Goal: Task Accomplishment & Management: Complete application form

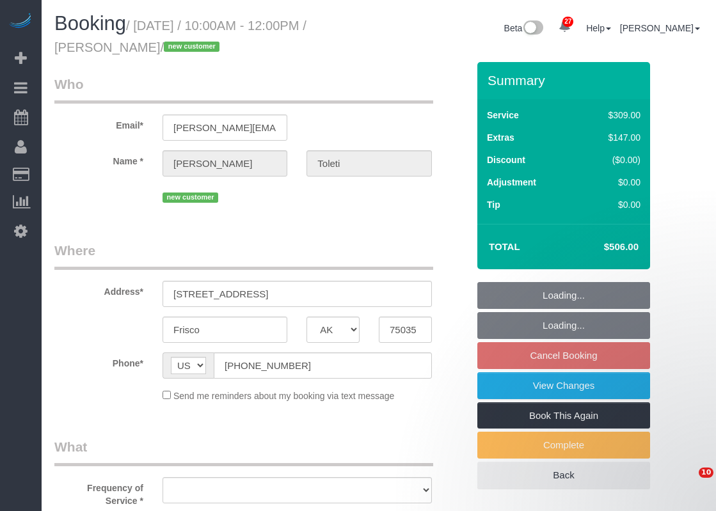
select select "[GEOGRAPHIC_DATA]"
select select "object:1347"
select select "string:fspay-5f8d92c5-0ce8-45ac-bd68-9b5ef688e289"
select select "3"
select select "spot2"
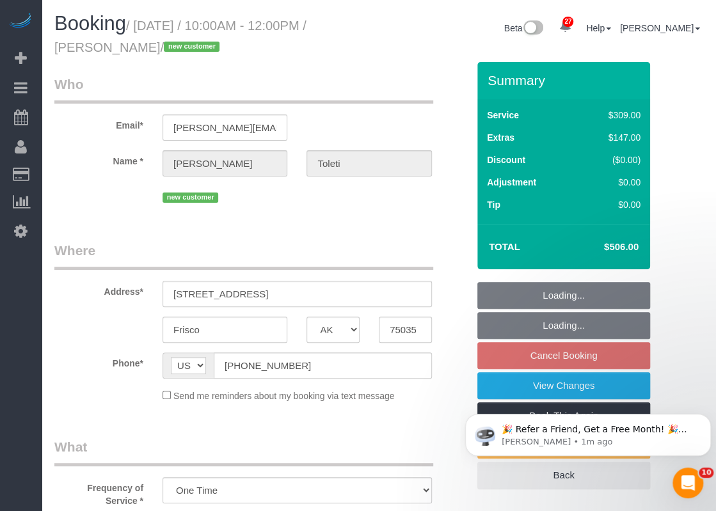
select select "object:1348"
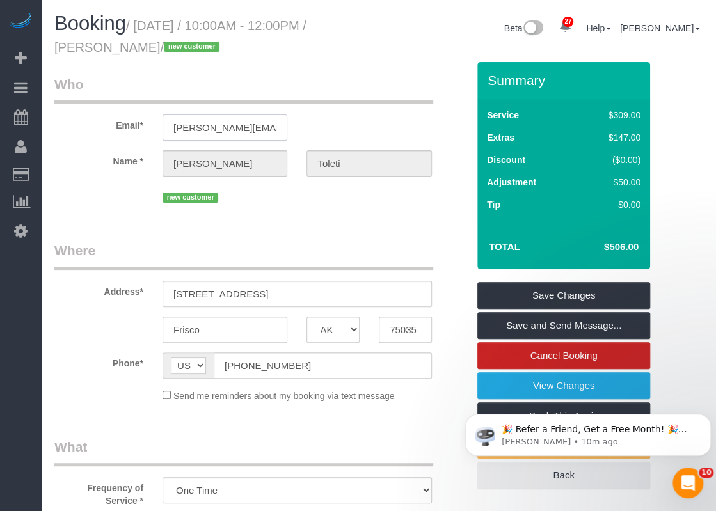
click at [246, 129] on input "[PERSON_NAME][EMAIL_ADDRESS][DOMAIN_NAME]" at bounding box center [224, 127] width 125 height 26
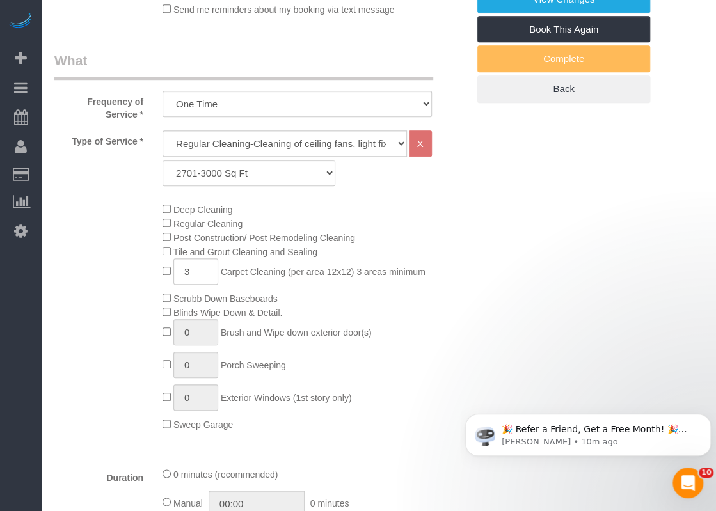
scroll to position [448, 0]
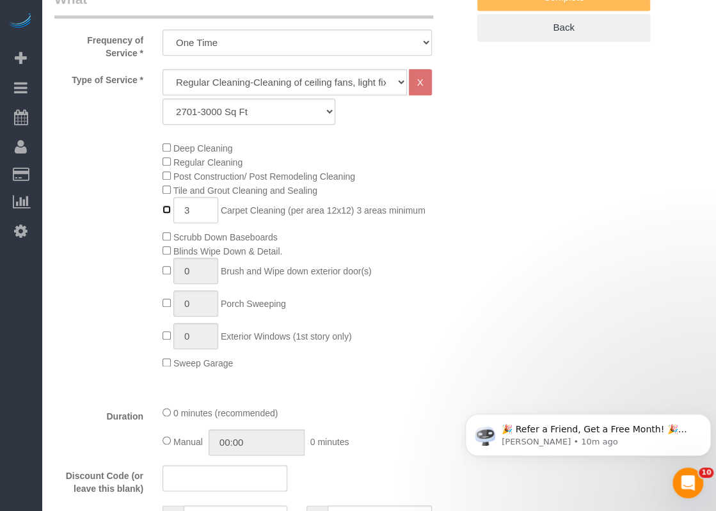
type input "0"
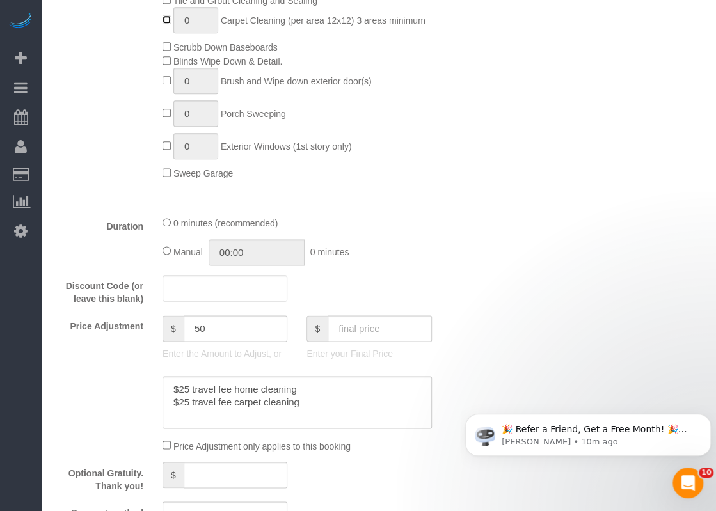
scroll to position [639, 0]
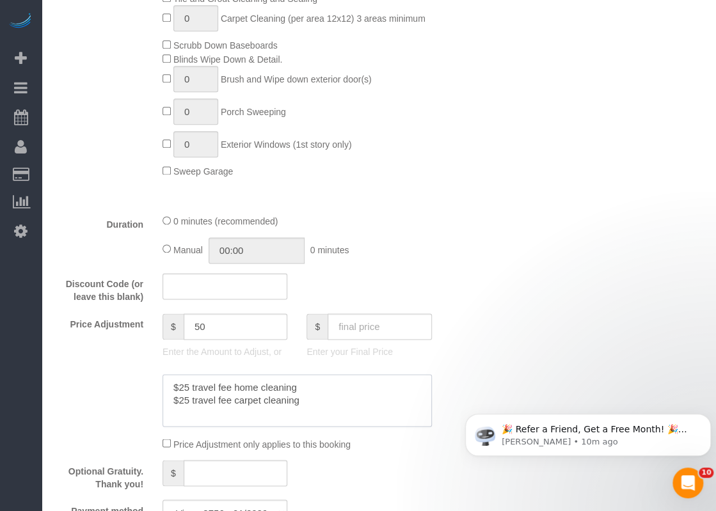
drag, startPoint x: 308, startPoint y: 398, endPoint x: 137, endPoint y: 399, distance: 171.4
click at [137, 399] on div at bounding box center [261, 400] width 432 height 52
type textarea "$25 travel fee home cleaning"
drag, startPoint x: 237, startPoint y: 330, endPoint x: 97, endPoint y: 328, distance: 140.1
click at [98, 328] on div "Price Adjustment $ 50 Enter the Amount to Adjust, or $ Enter your Final Price" at bounding box center [261, 338] width 432 height 51
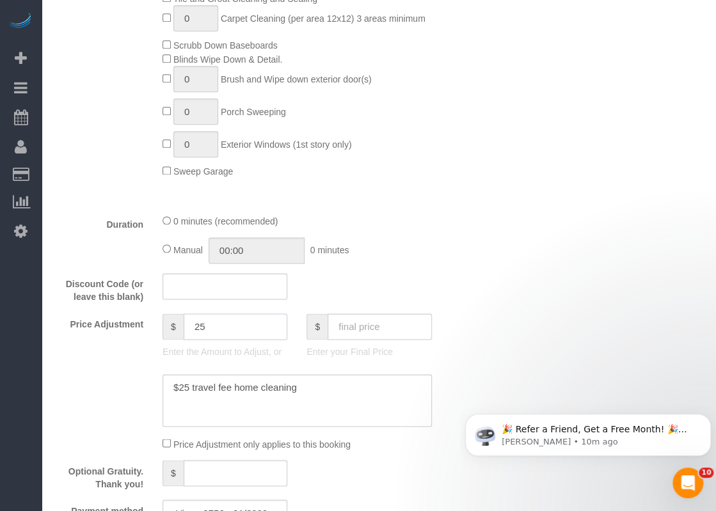
type input "25"
click at [425, 263] on div "Manual 00:00 0 minutes" at bounding box center [296, 250] width 269 height 26
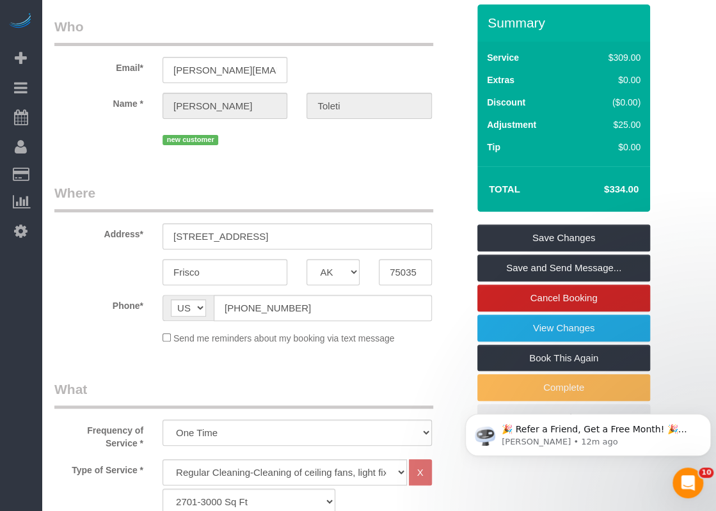
scroll to position [64, 0]
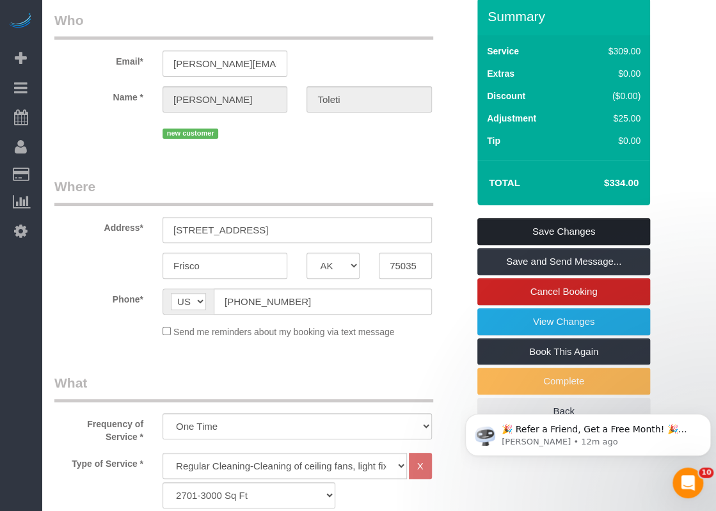
click at [565, 233] on link "Save Changes" at bounding box center [563, 231] width 173 height 27
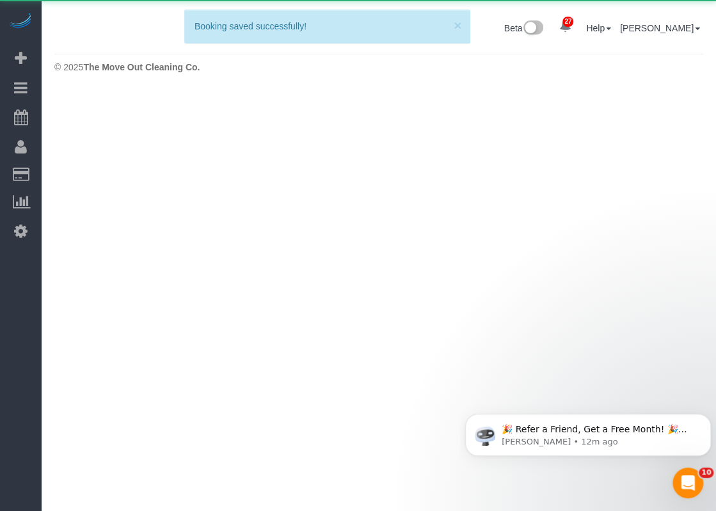
scroll to position [0, 0]
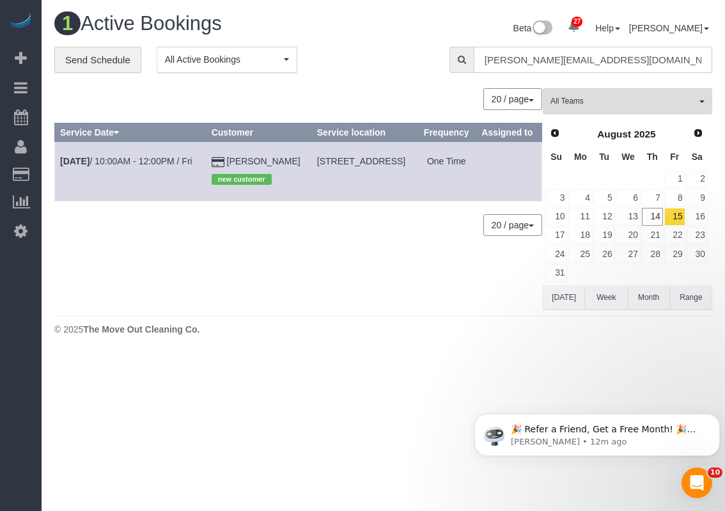
click at [622, 63] on input "[PERSON_NAME][EMAIL_ADDRESS][DOMAIN_NAME]" at bounding box center [593, 60] width 239 height 26
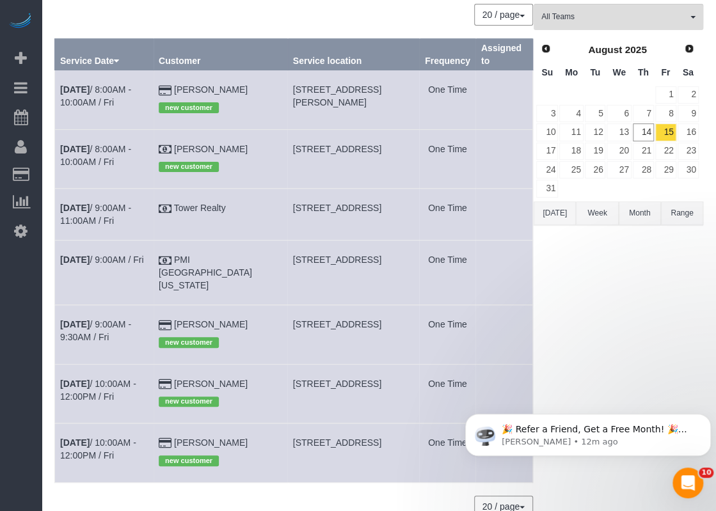
scroll to position [128, 0]
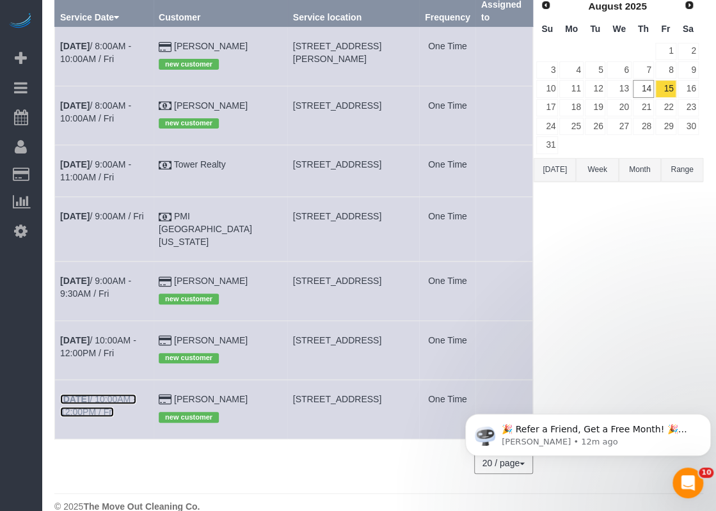
click at [128, 394] on link "[DATE] 10:00AM - 12:00PM / Fri" at bounding box center [98, 405] width 76 height 23
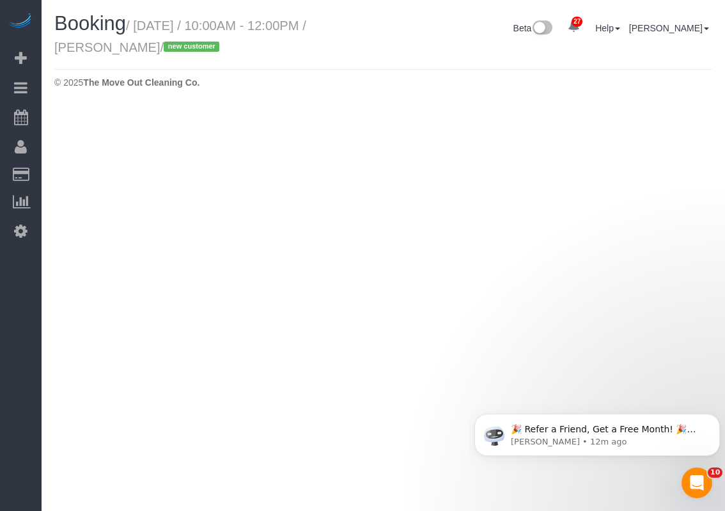
select select "[GEOGRAPHIC_DATA]"
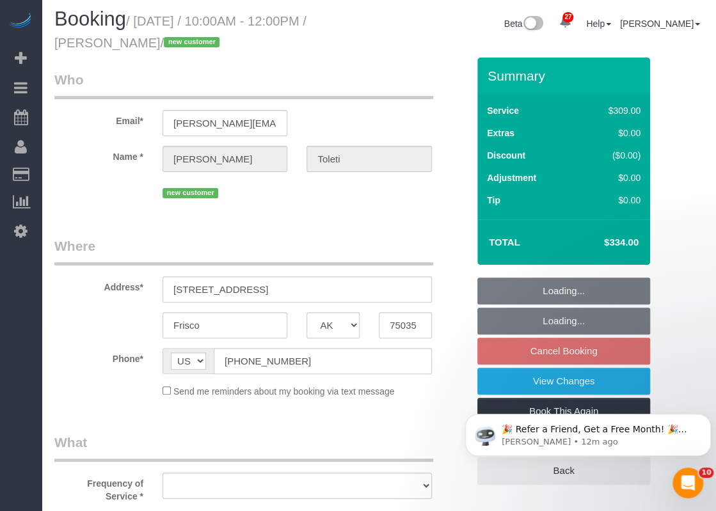
select select "object:1860"
select select "string:fspay-5f8d92c5-0ce8-45ac-bd68-9b5ef688e289"
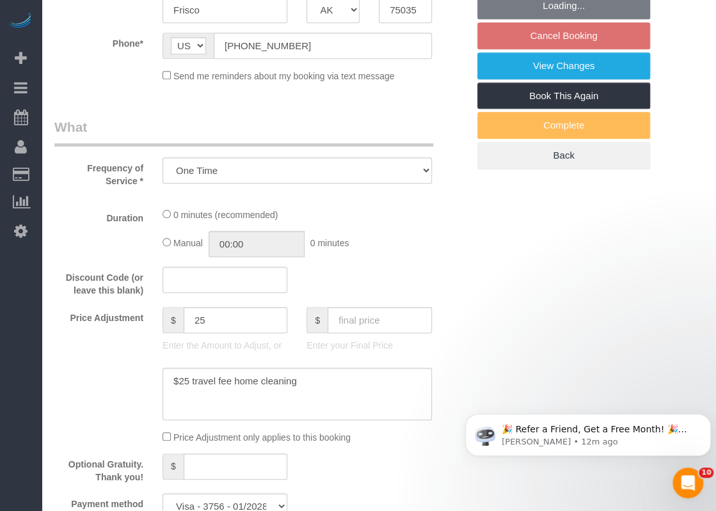
select select "object:1861"
select select "spot27"
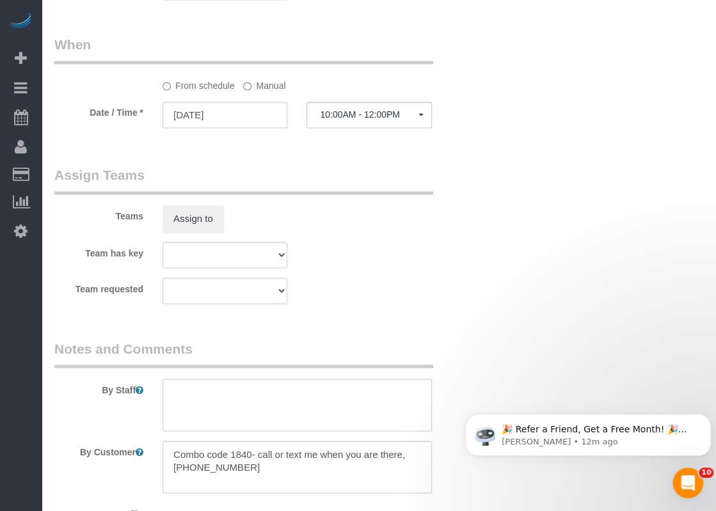
select select "3"
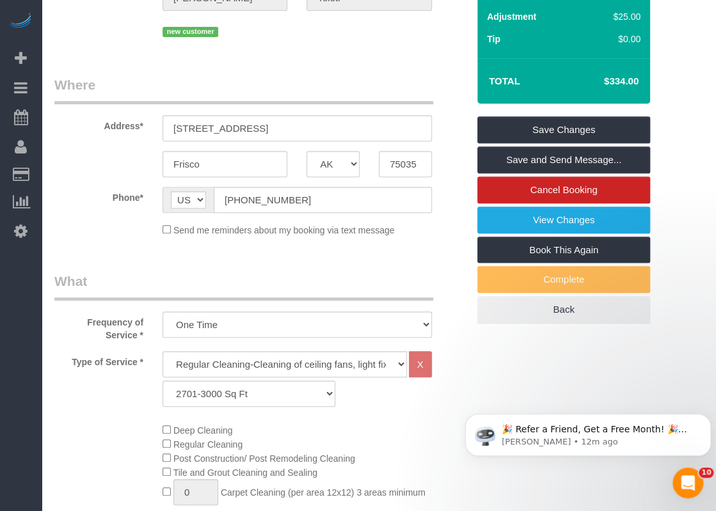
scroll to position [68, 0]
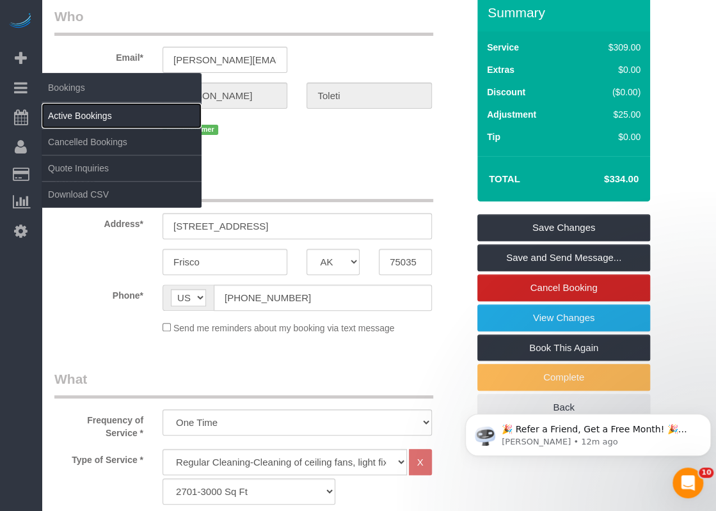
click at [54, 113] on link "Active Bookings" at bounding box center [122, 116] width 160 height 26
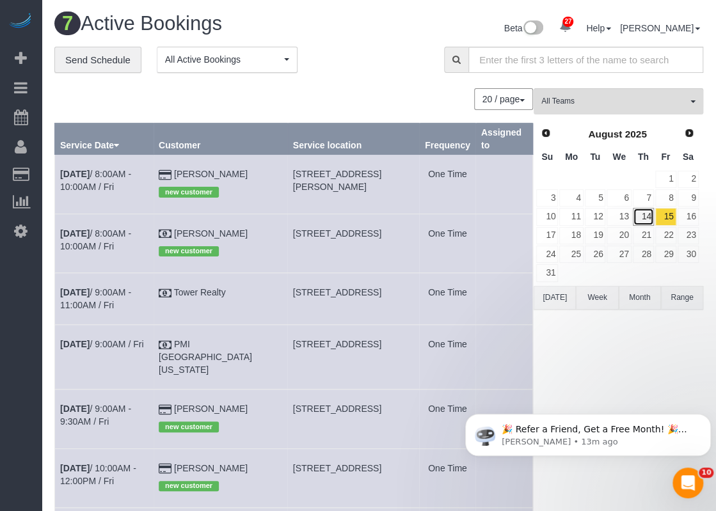
click at [641, 219] on link "14" at bounding box center [642, 216] width 21 height 17
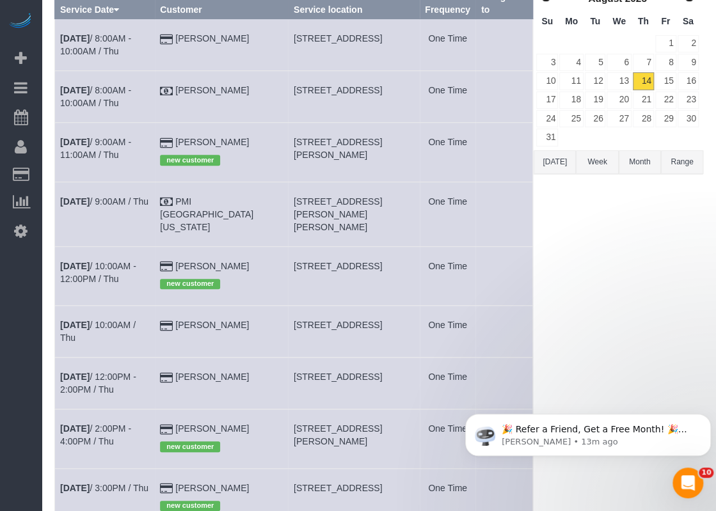
scroll to position [230, 0]
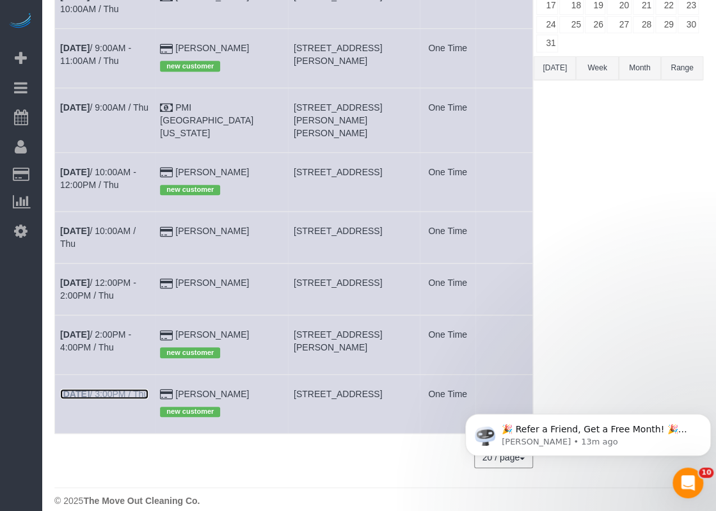
click at [143, 389] on link "[DATE] 3:00PM / Thu" at bounding box center [104, 394] width 88 height 10
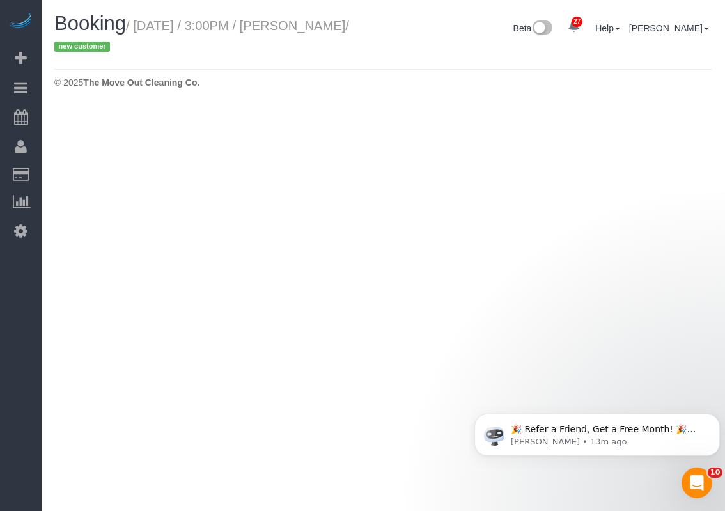
select select "[GEOGRAPHIC_DATA]"
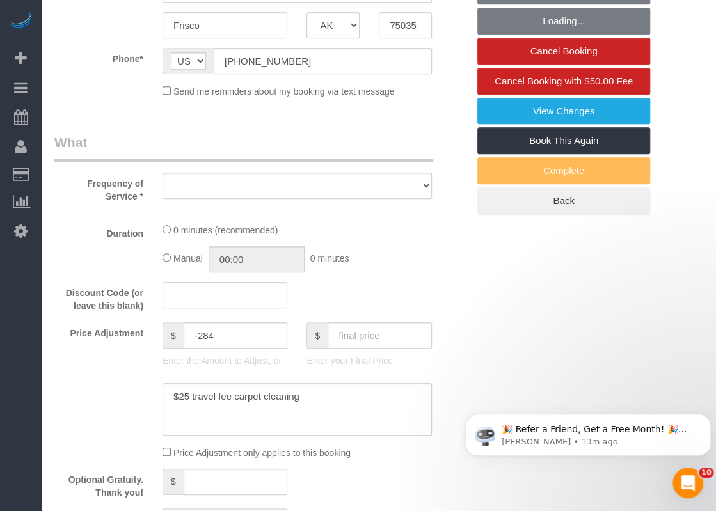
select select "string:fspay-5f8d92c5-0ce8-45ac-bd68-9b5ef688e289"
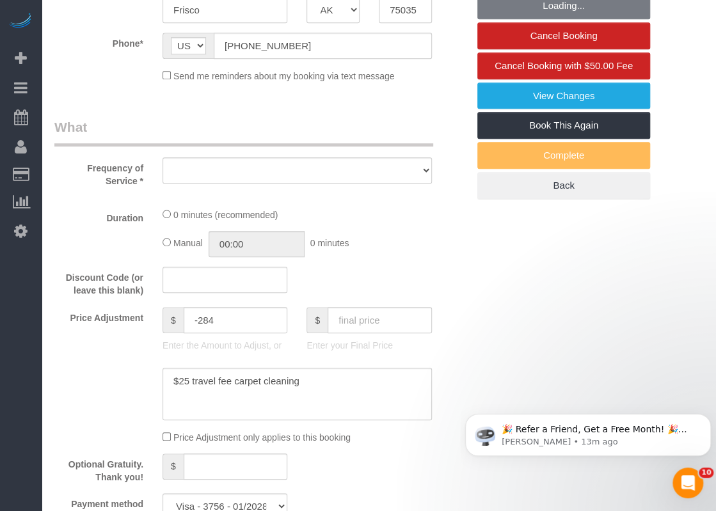
select select "object:2819"
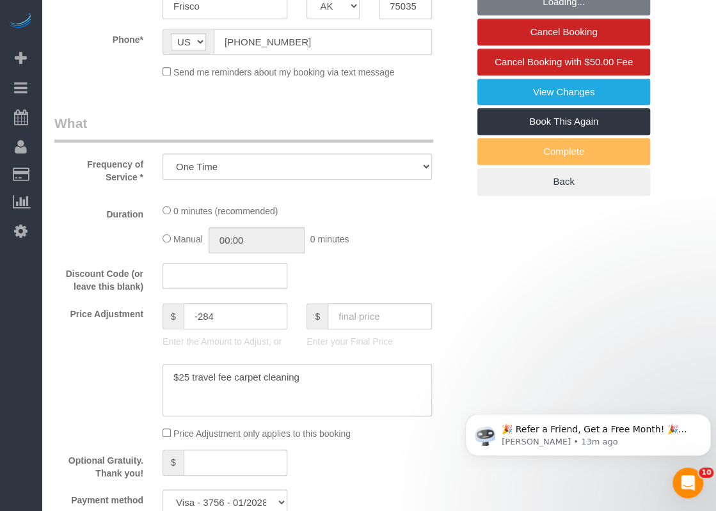
select select "3"
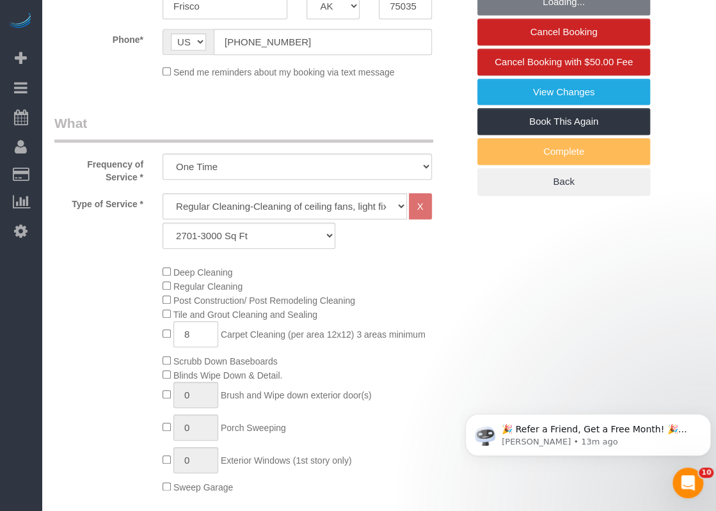
select select "object:2881"
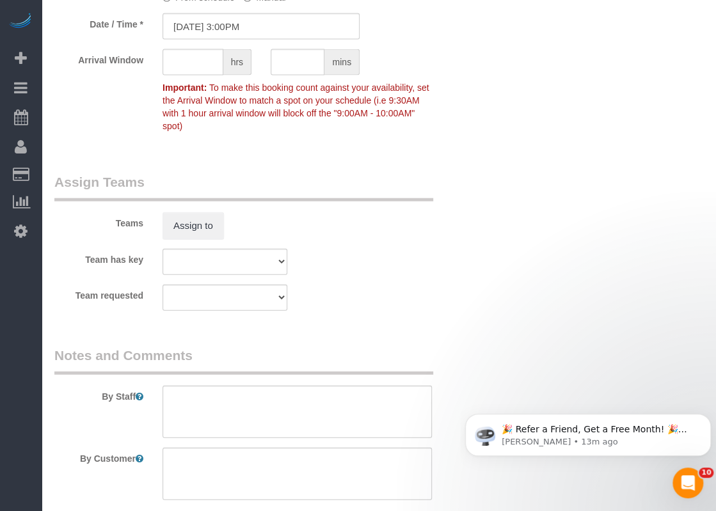
scroll to position [1279, 0]
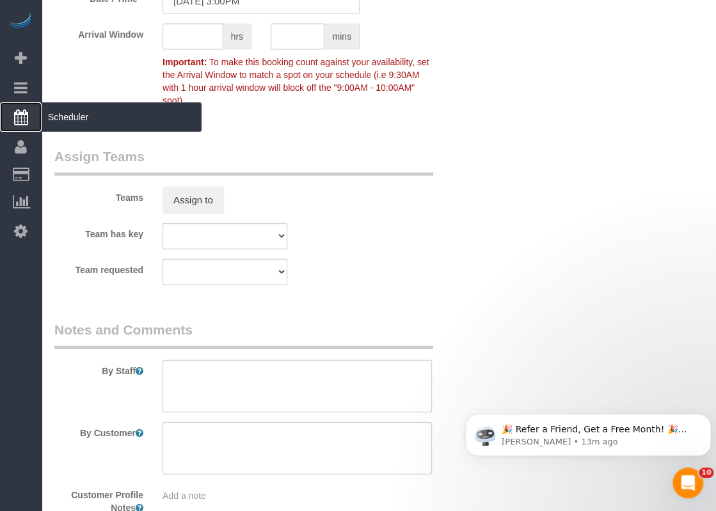
click at [53, 111] on span "Scheduler" at bounding box center [122, 116] width 160 height 29
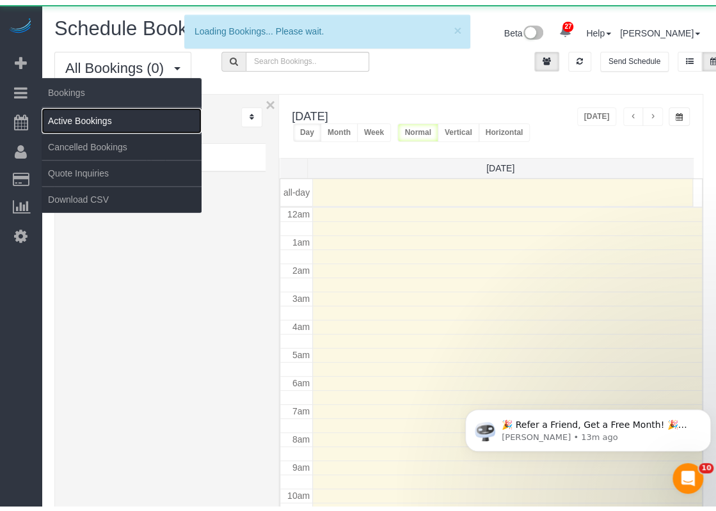
scroll to position [167, 0]
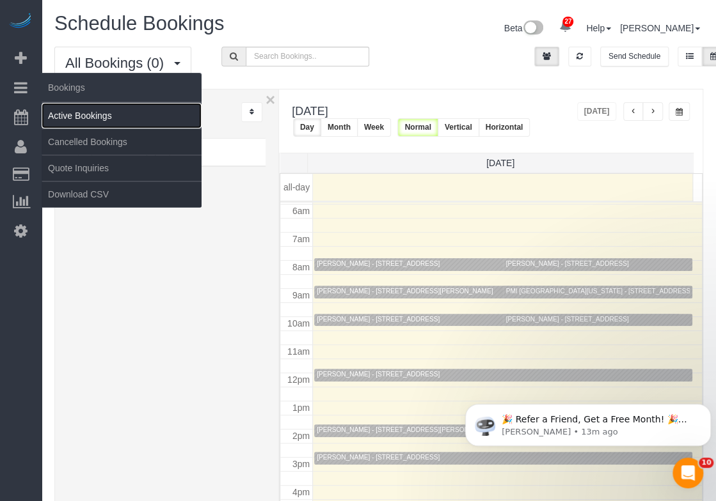
click at [70, 117] on link "Active Bookings" at bounding box center [122, 116] width 160 height 26
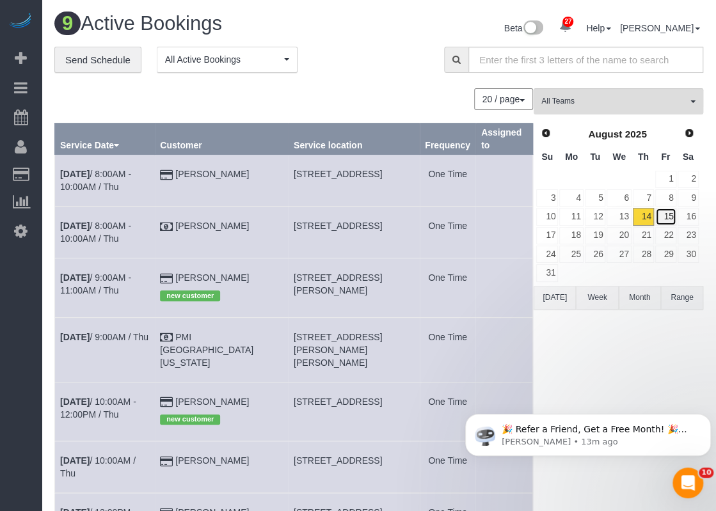
click at [665, 211] on link "15" at bounding box center [665, 216] width 21 height 17
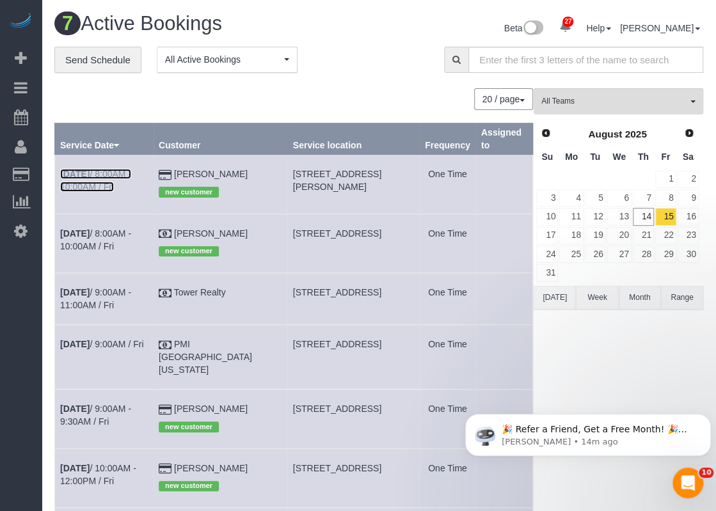
click at [131, 171] on link "[DATE] 8:00AM - 10:00AM / Fri" at bounding box center [95, 180] width 71 height 23
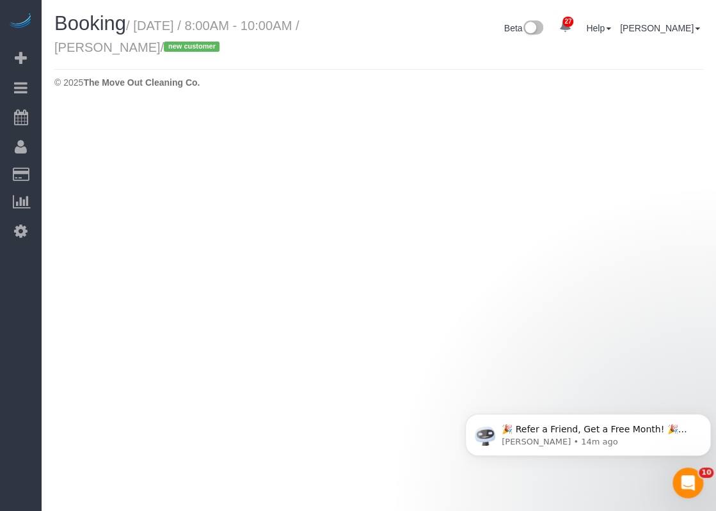
select select "[GEOGRAPHIC_DATA]"
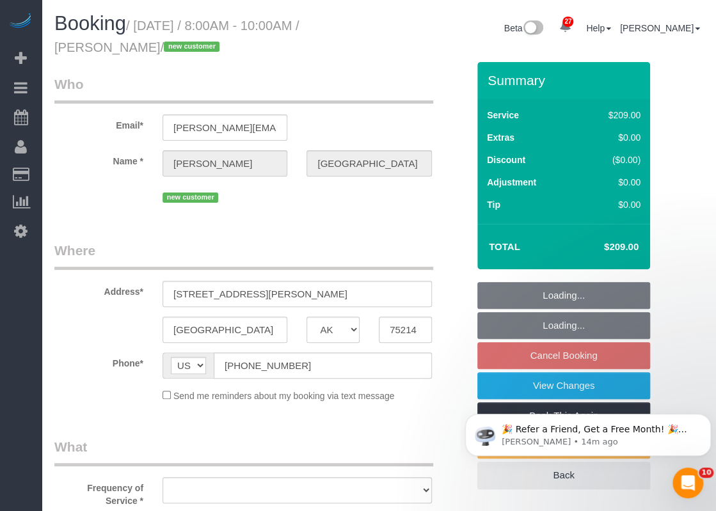
select select "3"
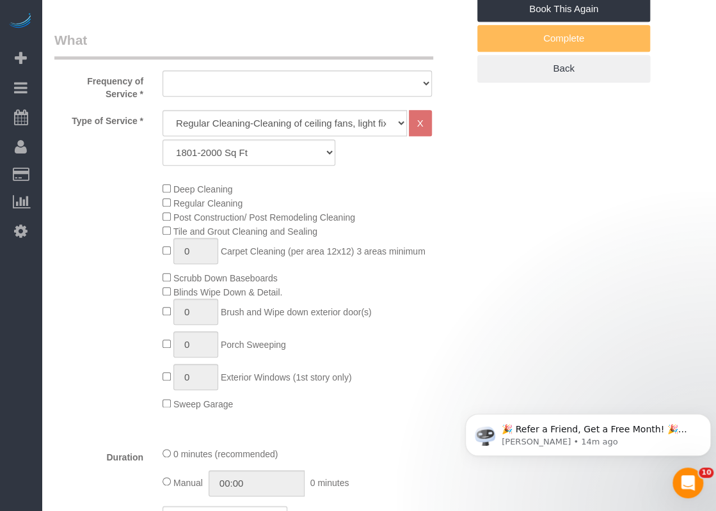
select select "object:4176"
select select "string:fspay-36667892-fdd2-44ab-aaf4-1bed11697ad0"
select select "spot72"
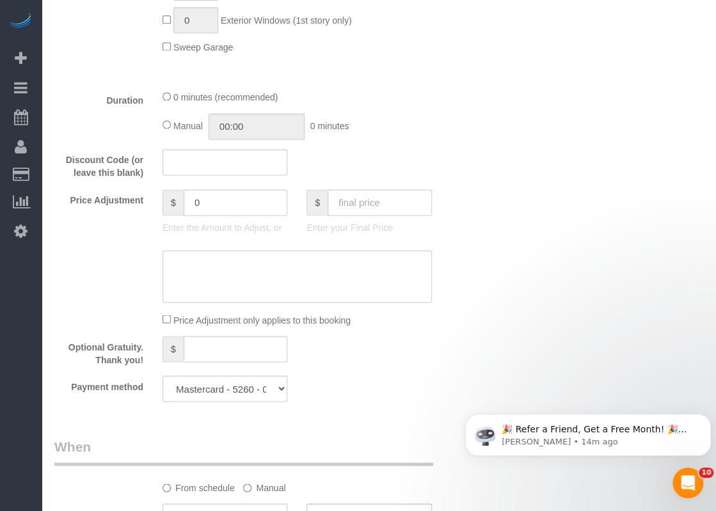
select select "object:4188"
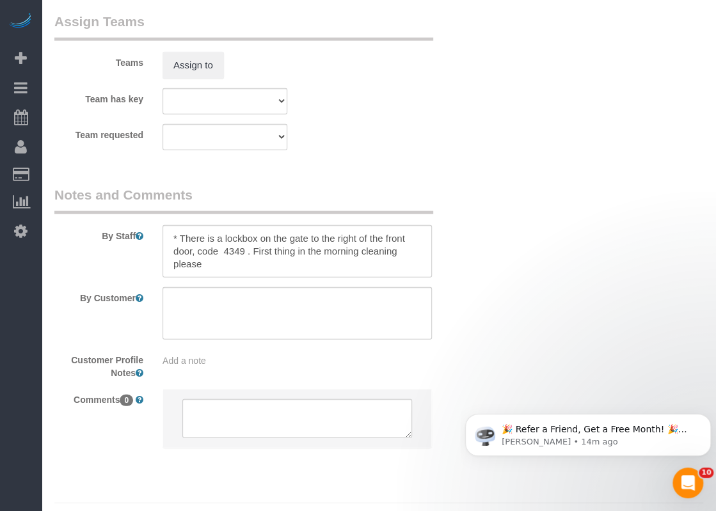
scroll to position [1343, 0]
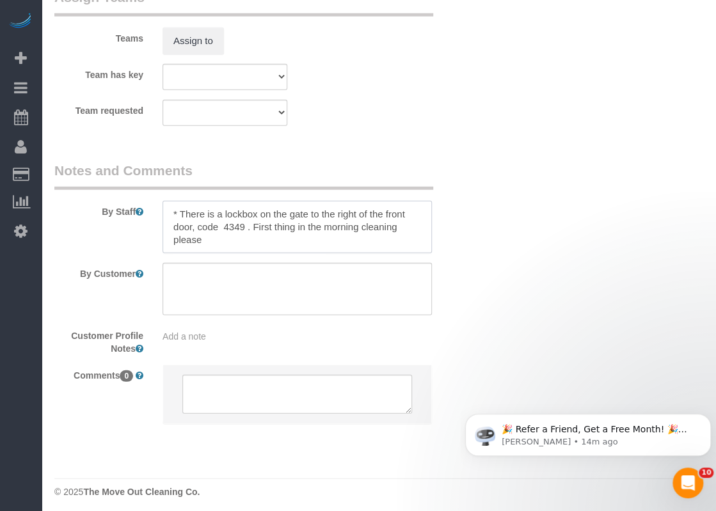
click at [221, 237] on textarea at bounding box center [296, 227] width 269 height 52
paste textarea "There is a key in the mailbox for you! Please let me know if you finish before …"
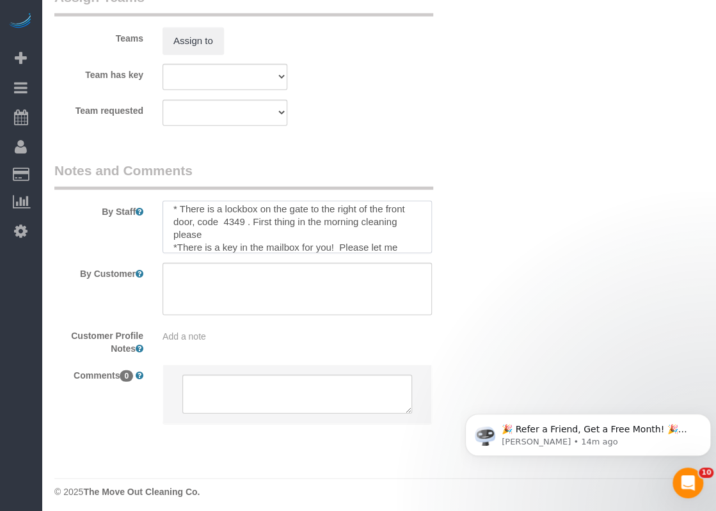
scroll to position [31, 0]
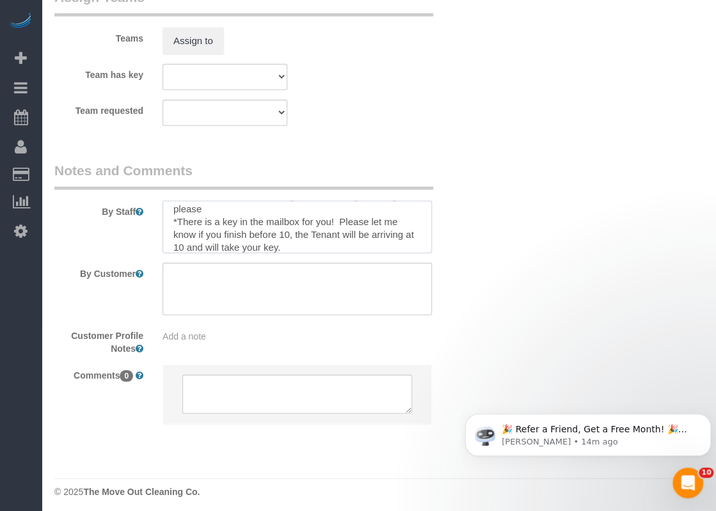
drag, startPoint x: 335, startPoint y: 219, endPoint x: 298, endPoint y: 224, distance: 37.4
click at [298, 224] on textarea at bounding box center [296, 227] width 269 height 52
drag, startPoint x: 345, startPoint y: 223, endPoint x: 363, endPoint y: 223, distance: 17.9
click at [363, 223] on textarea at bounding box center [296, 227] width 269 height 52
drag, startPoint x: 188, startPoint y: 231, endPoint x: 175, endPoint y: 231, distance: 13.4
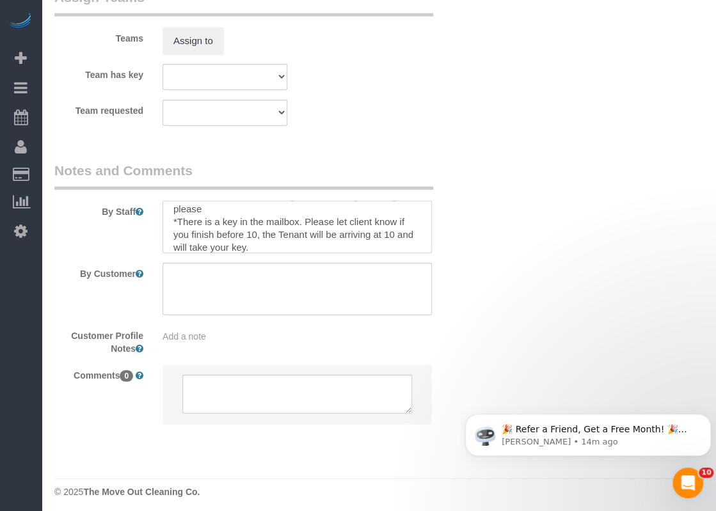
click at [175, 231] on textarea at bounding box center [296, 227] width 269 height 52
click at [262, 246] on textarea at bounding box center [296, 227] width 269 height 52
drag, startPoint x: 229, startPoint y: 245, endPoint x: 212, endPoint y: 241, distance: 17.7
click at [212, 241] on textarea at bounding box center [296, 227] width 269 height 52
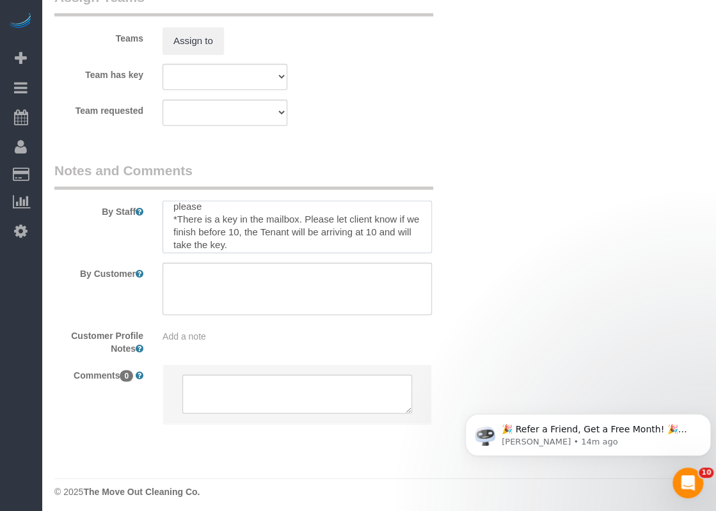
scroll to position [38, 0]
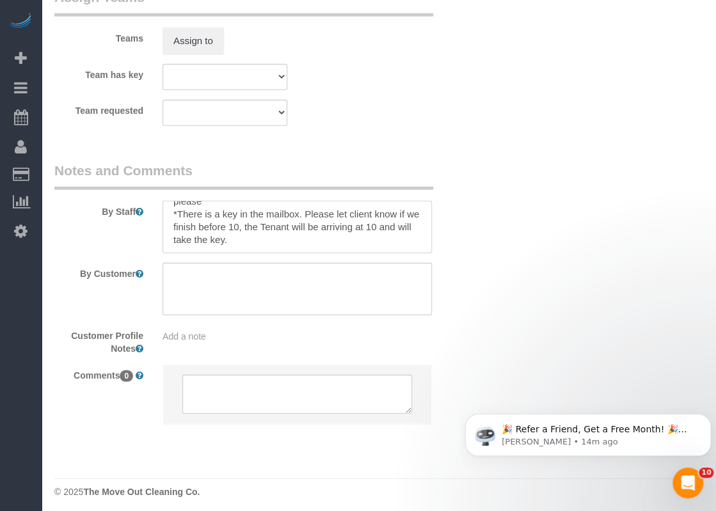
drag, startPoint x: 248, startPoint y: 246, endPoint x: 166, endPoint y: 217, distance: 87.0
click at [166, 217] on textarea at bounding box center [296, 227] width 269 height 52
type textarea "* There is a lockbox on the gate to the right of the front door, code 4349 . Fi…"
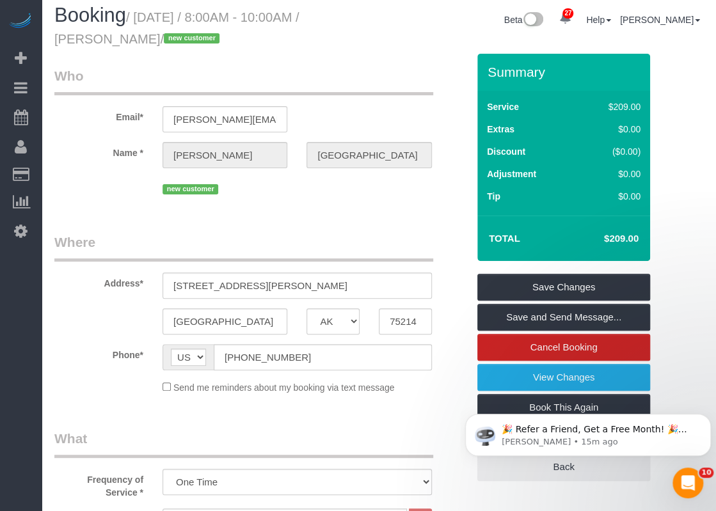
scroll to position [0, 0]
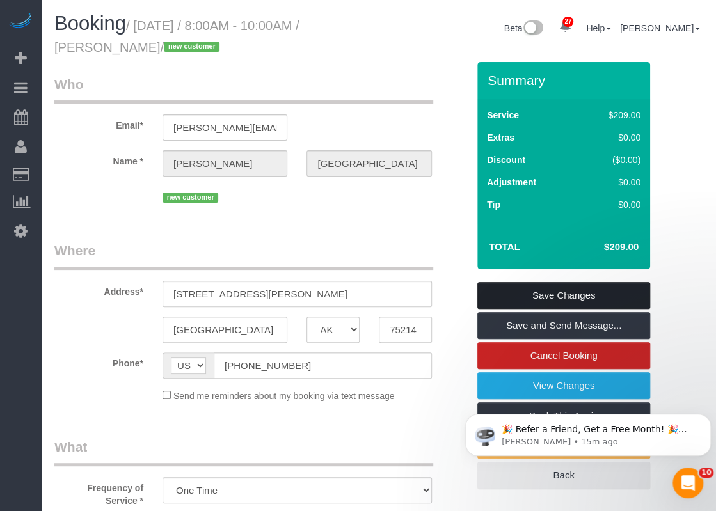
click at [537, 291] on link "Save Changes" at bounding box center [563, 295] width 173 height 27
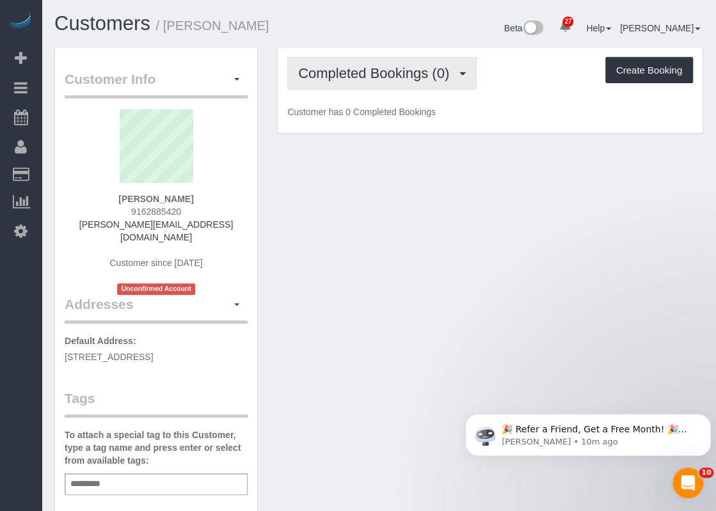
click at [464, 74] on span "button" at bounding box center [462, 73] width 6 height 3
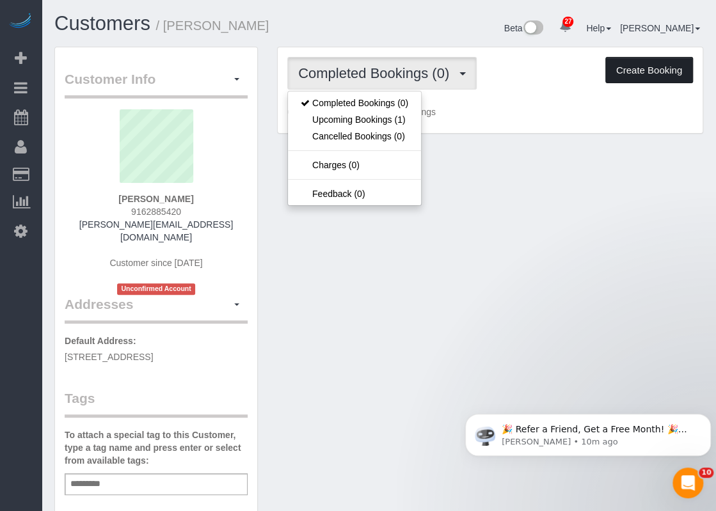
click at [640, 71] on button "Create Booking" at bounding box center [649, 70] width 88 height 27
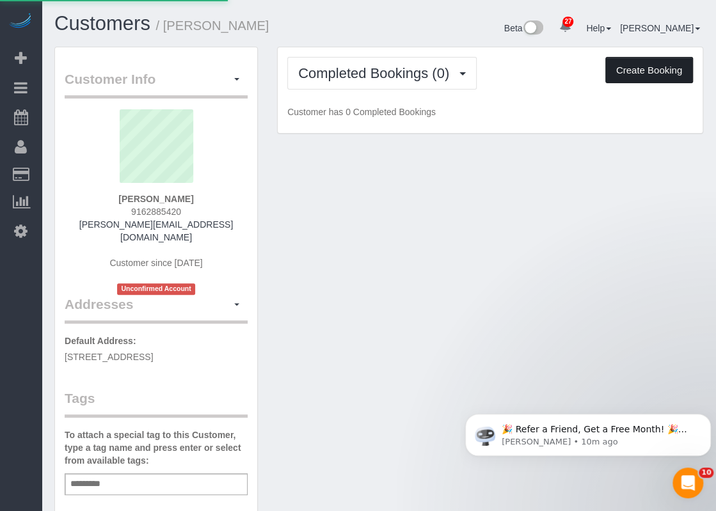
select select "[GEOGRAPHIC_DATA]"
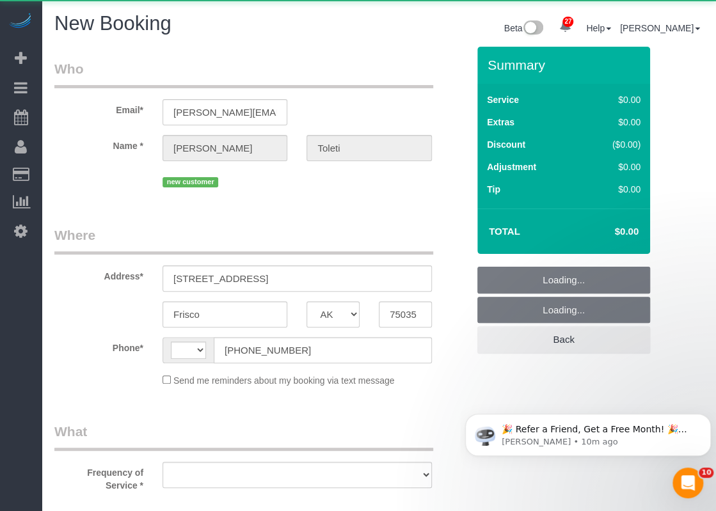
select select "string:US"
select select "object:1137"
select select "string:fspay-5f8d92c5-0ce8-45ac-bd68-9b5ef688e289"
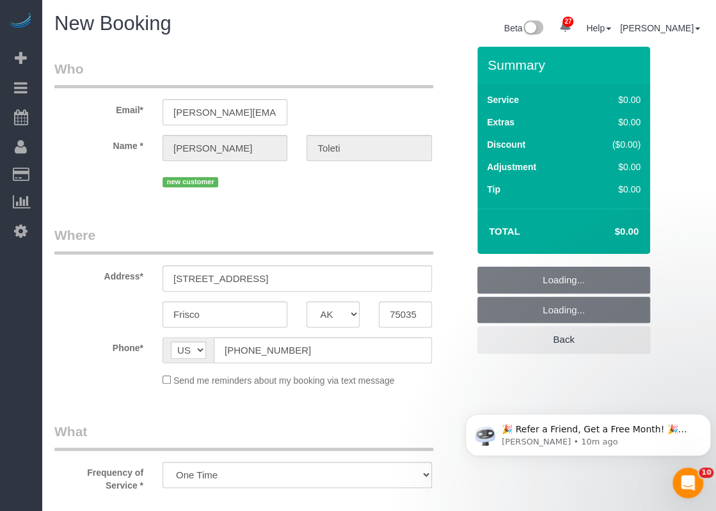
select select "3"
select select "object:1207"
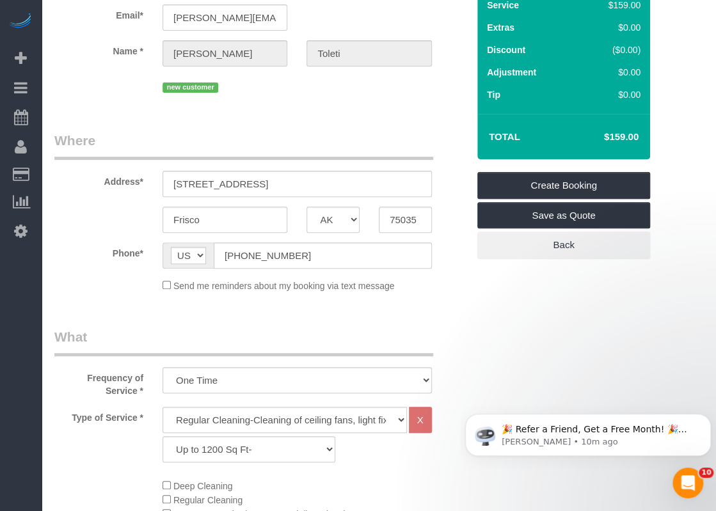
scroll to position [128, 0]
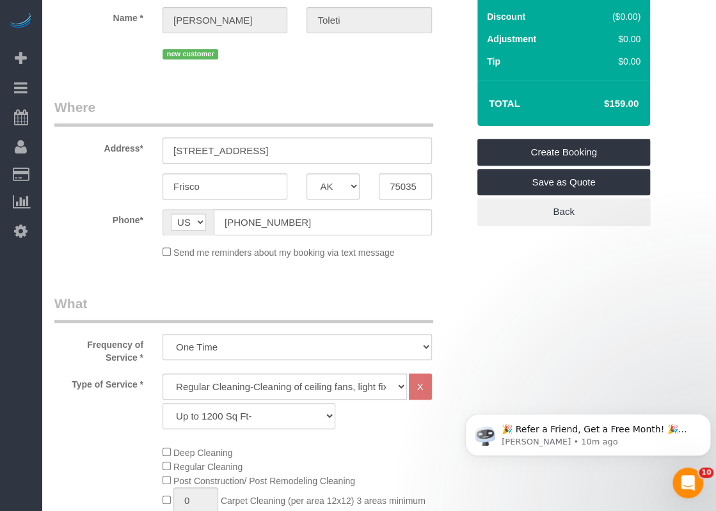
click at [223, 429] on div "Regular Cleaning-Cleaning of ceiling fans, light fixtures, windowsills, dust ba…" at bounding box center [297, 404] width 288 height 62
click at [226, 419] on select "Up to 1200 Sq Ft- 1201-1500 Sq Ft 1501-1800 Sq Ft 1801-2000 Sq Ft 2001-2300 Sq …" at bounding box center [248, 416] width 173 height 26
select select "65"
click at [162, 403] on select "Up to 1200 Sq Ft- 1201-1500 Sq Ft 1501-1800 Sq Ft 1801-2000 Sq Ft 2001-2300 Sq …" at bounding box center [248, 416] width 173 height 26
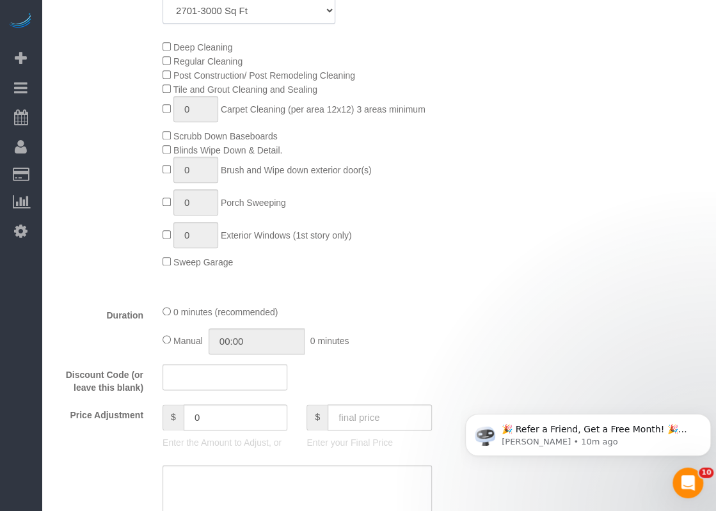
scroll to position [576, 0]
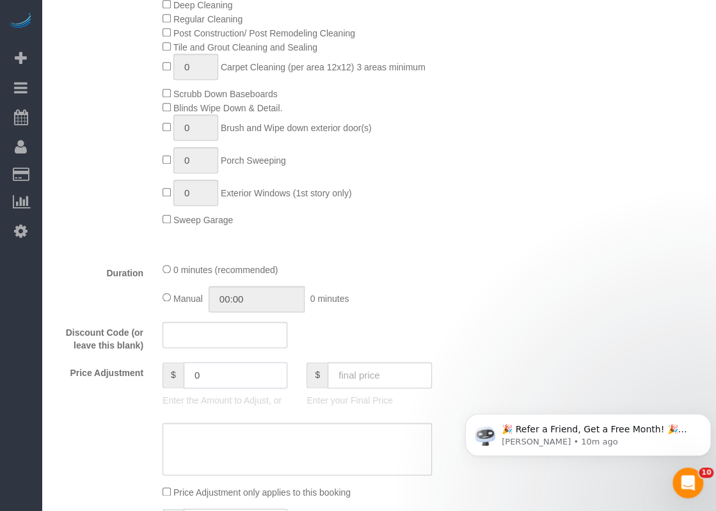
drag, startPoint x: 225, startPoint y: 378, endPoint x: 148, endPoint y: 377, distance: 76.7
click at [148, 377] on div "Price Adjustment $ 0 Enter the Amount to Adjust, or $ Enter your Final Price" at bounding box center [261, 387] width 432 height 51
type input "-309"
click at [352, 324] on div "Discount Code (or leave this blank)" at bounding box center [261, 337] width 432 height 31
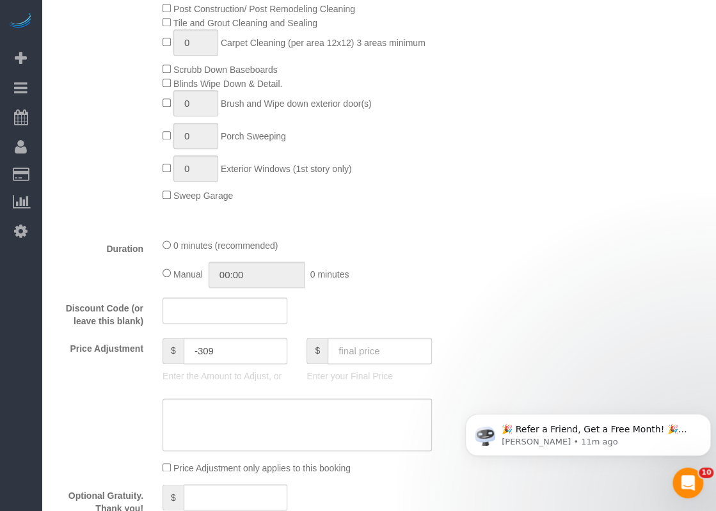
scroll to position [703, 0]
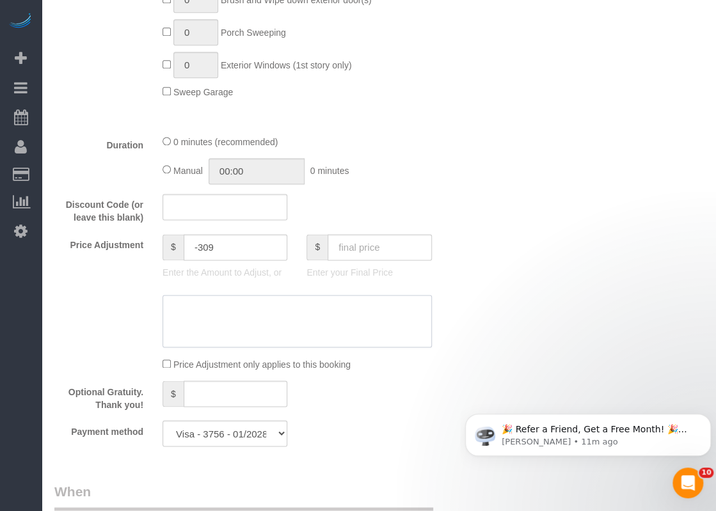
click at [236, 331] on textarea at bounding box center [296, 321] width 269 height 52
paste textarea "$25 travel fee carpet cleaning"
type textarea "$25 travel fee carpet cleaning"
click at [237, 238] on input "-309" at bounding box center [236, 247] width 104 height 26
type input "-284"
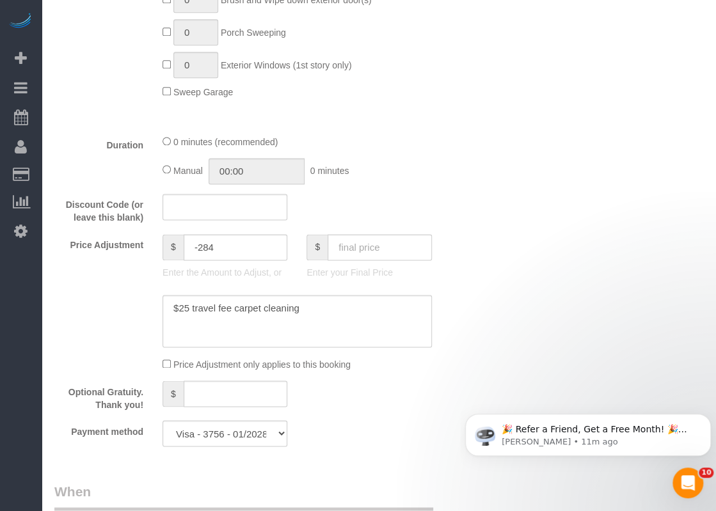
click at [409, 144] on div "0 minutes (recommended)" at bounding box center [296, 141] width 269 height 14
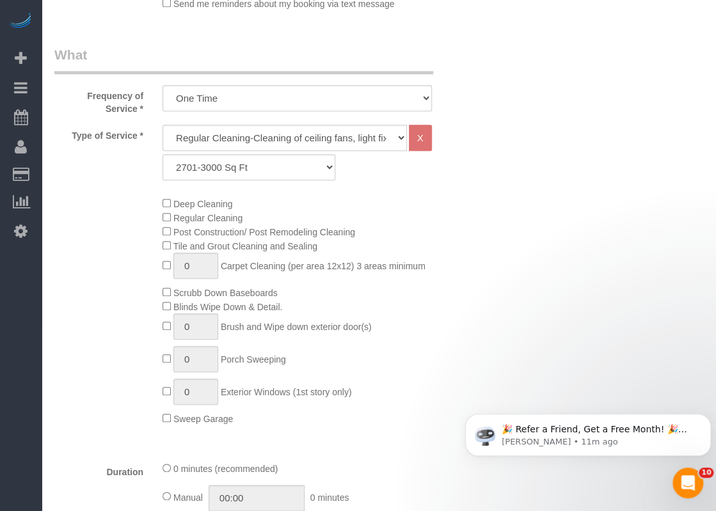
scroll to position [384, 0]
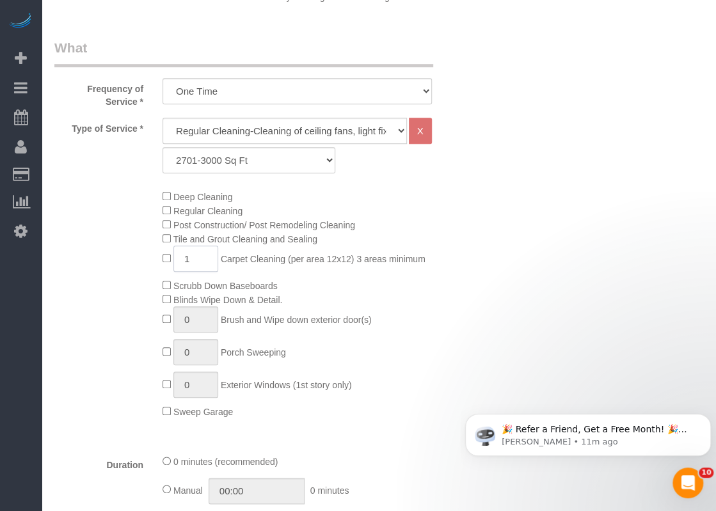
drag, startPoint x: 194, startPoint y: 260, endPoint x: 177, endPoint y: 259, distance: 17.3
click at [177, 259] on input "1" at bounding box center [195, 259] width 45 height 26
type input "8"
click at [455, 246] on div "Deep Cleaning Regular Cleaning Post Construction/ Post Remodeling Cleaning Tile…" at bounding box center [315, 303] width 324 height 229
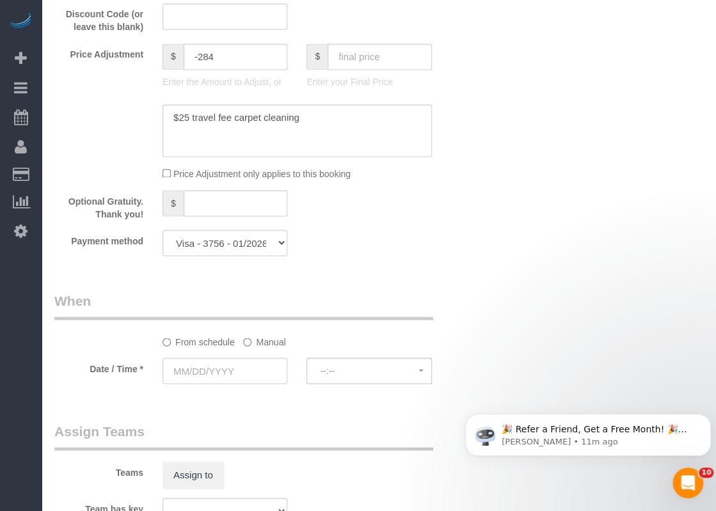
scroll to position [895, 0]
click at [231, 373] on input "text" at bounding box center [224, 369] width 125 height 26
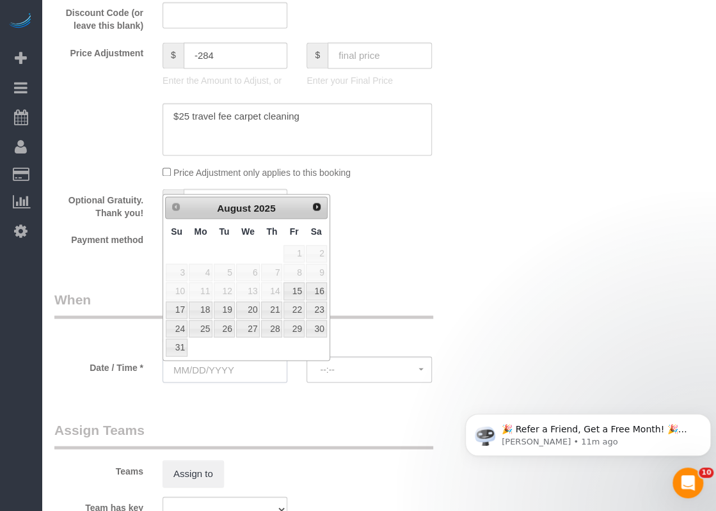
click at [231, 369] on input "text" at bounding box center [224, 369] width 125 height 26
click at [361, 308] on legend "When" at bounding box center [243, 304] width 379 height 29
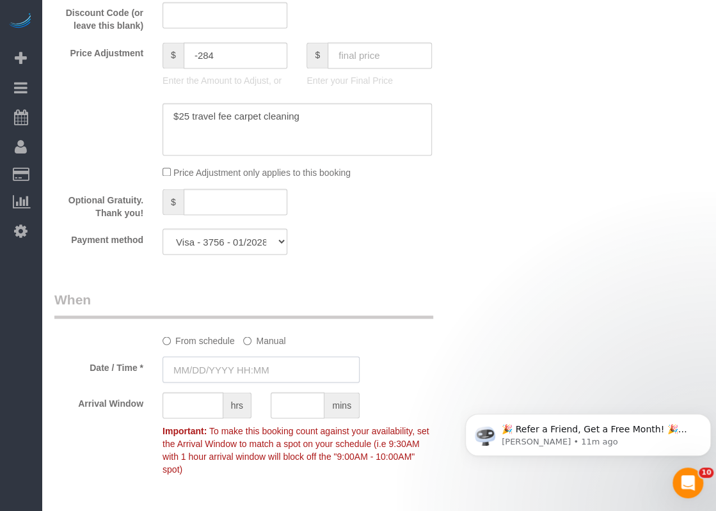
click at [229, 372] on input "text" at bounding box center [260, 369] width 197 height 26
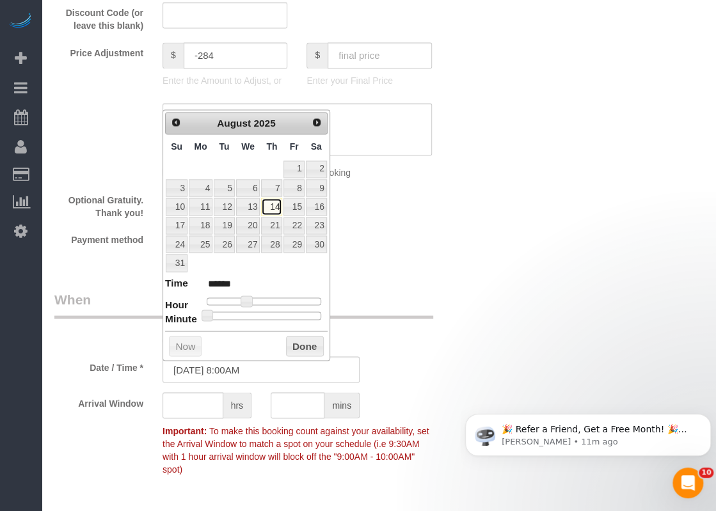
click at [279, 207] on link "14" at bounding box center [271, 206] width 21 height 17
click at [295, 336] on button "Done" at bounding box center [305, 346] width 38 height 20
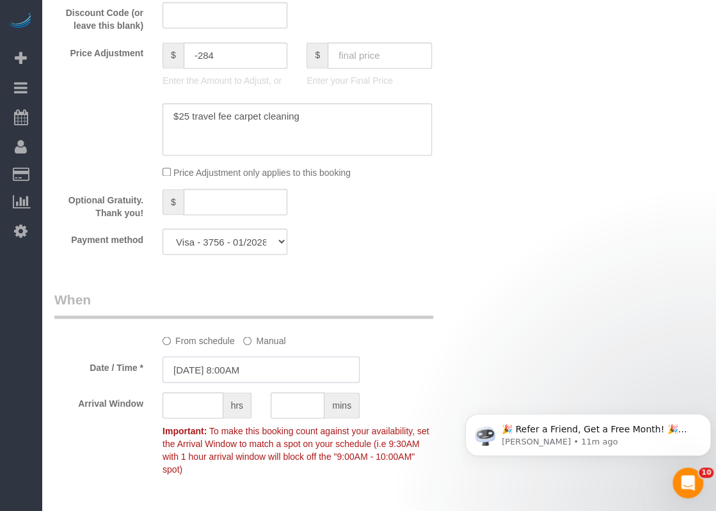
click at [252, 361] on input "08/14/2025 8:00AM" at bounding box center [260, 369] width 197 height 26
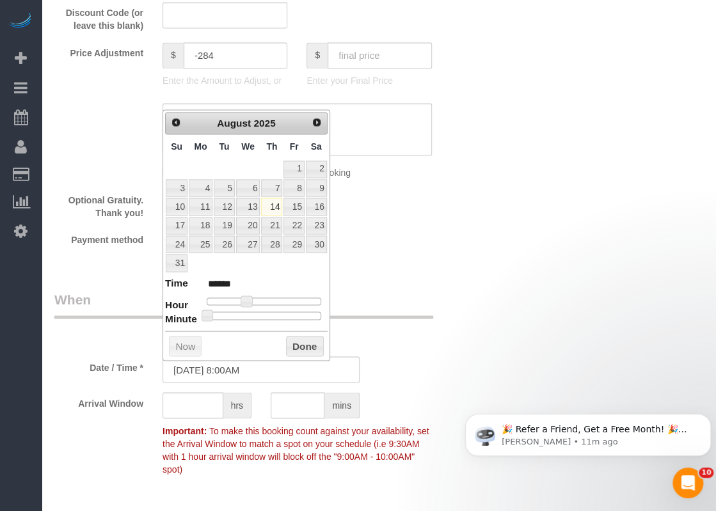
type input "08/14/2025 9:00AM"
type input "******"
type input "08/14/2025 8:00AM"
type input "******"
type input "08/14/2025 7:00AM"
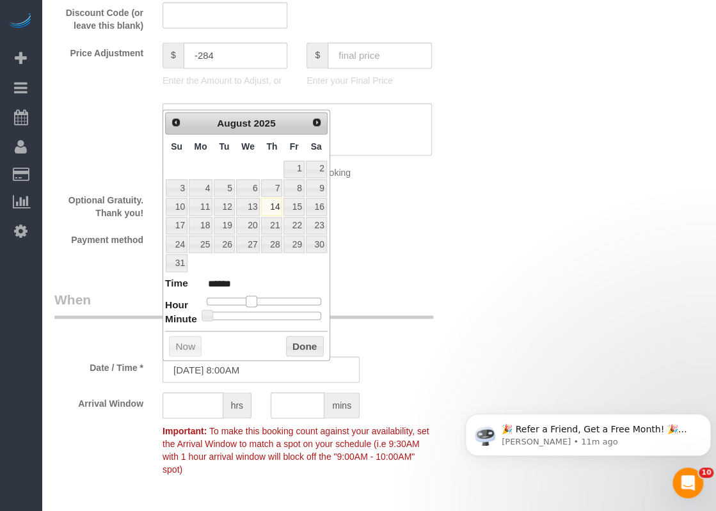
type input "******"
type input "08/14/2025 8:00AM"
type input "******"
type input "08/14/2025 9:00AM"
type input "******"
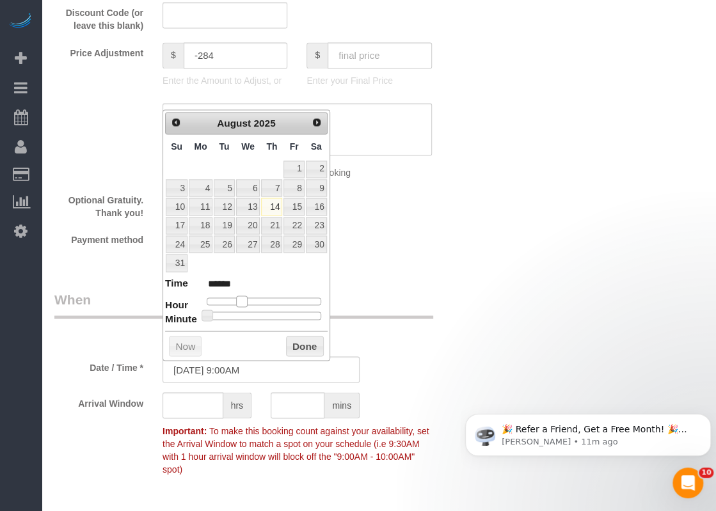
type input "08/14/2025 10:00AM"
type input "*******"
type input "08/14/2025 12:00PM"
type input "*******"
type input "08/14/2025 1:00PM"
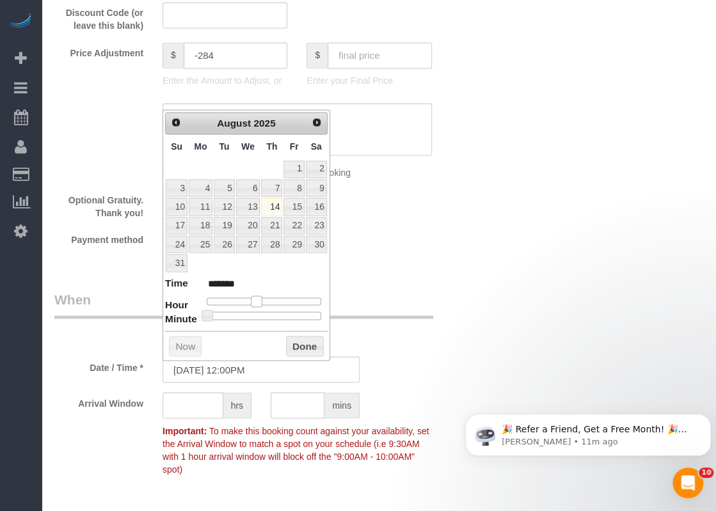
type input "******"
type input "08/14/2025 2:00PM"
type input "******"
type input "[DATE] 3:00PM"
type input "******"
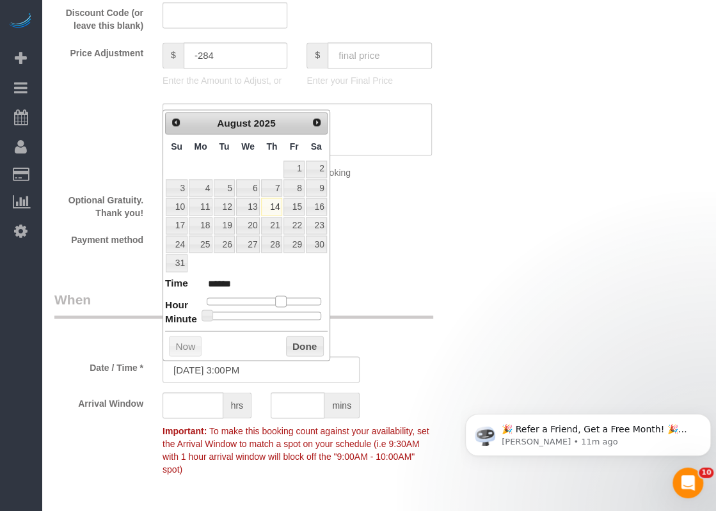
drag, startPoint x: 250, startPoint y: 297, endPoint x: 283, endPoint y: 302, distance: 33.0
click at [283, 302] on div at bounding box center [264, 301] width 114 height 8
click at [294, 340] on button "Done" at bounding box center [305, 346] width 38 height 20
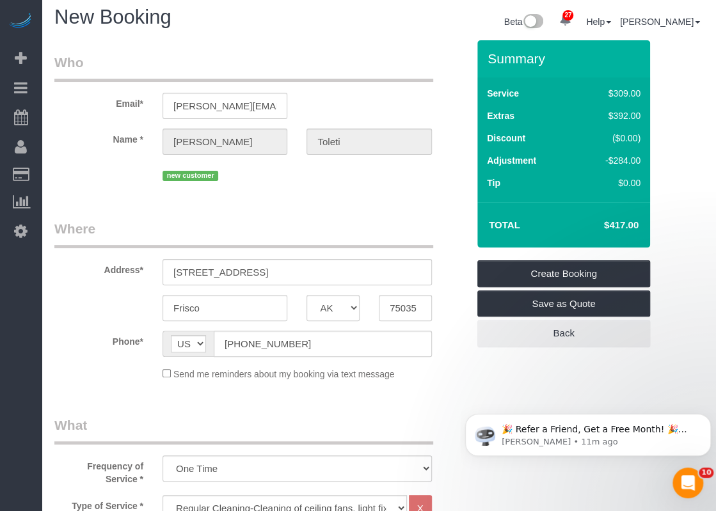
scroll to position [3, 0]
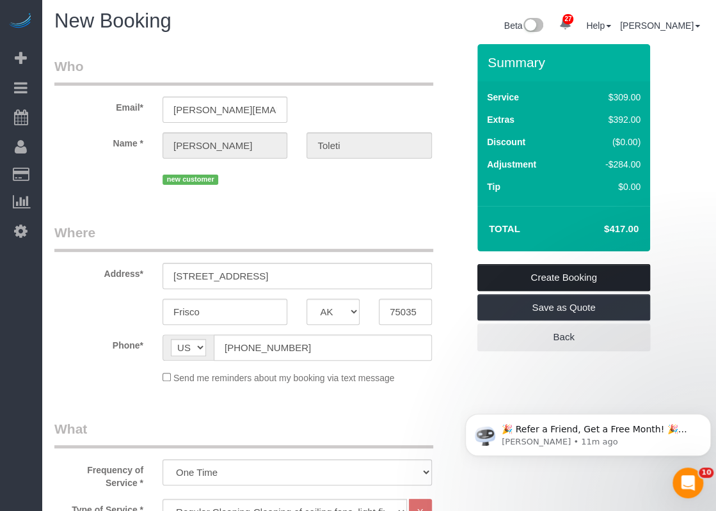
click at [565, 272] on link "Create Booking" at bounding box center [563, 277] width 173 height 27
